Goal: Browse casually

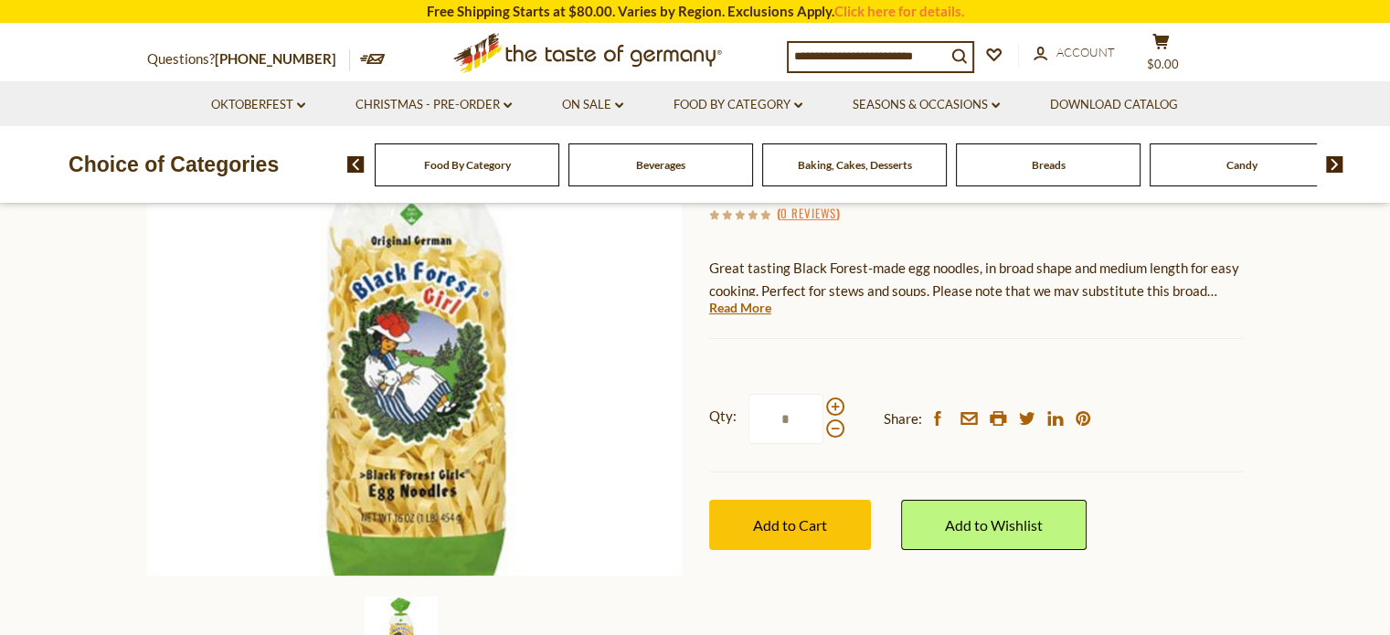
scroll to position [263, 0]
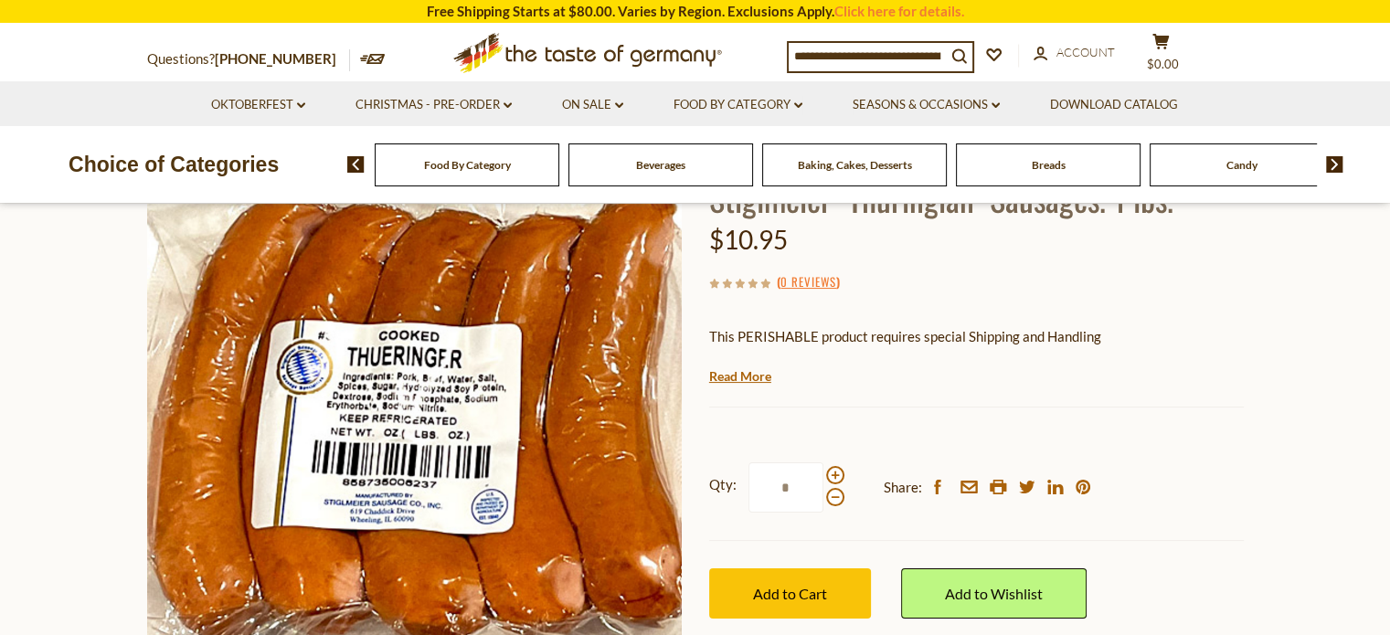
scroll to position [149, 0]
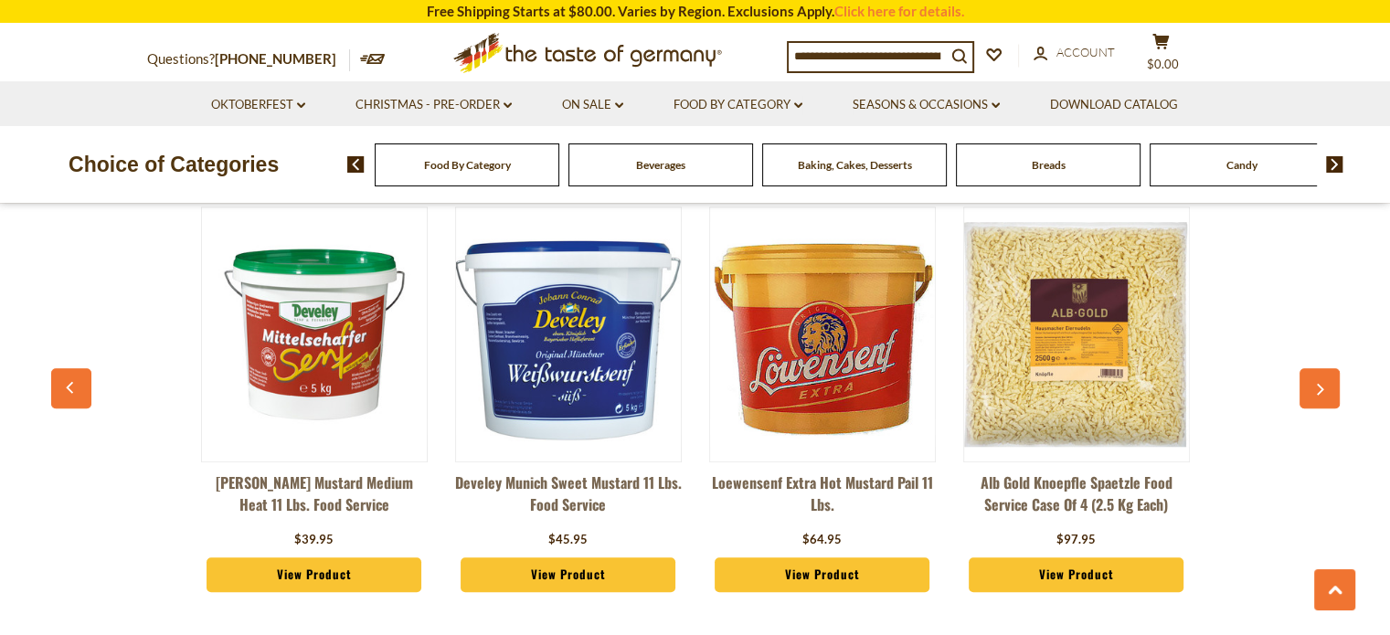
scroll to position [1406, 0]
